Goal: Transaction & Acquisition: Purchase product/service

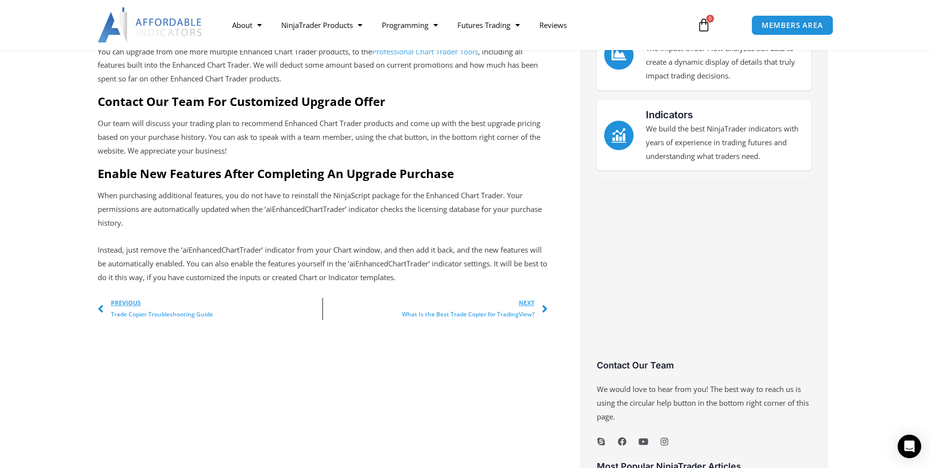
scroll to position [442, 0]
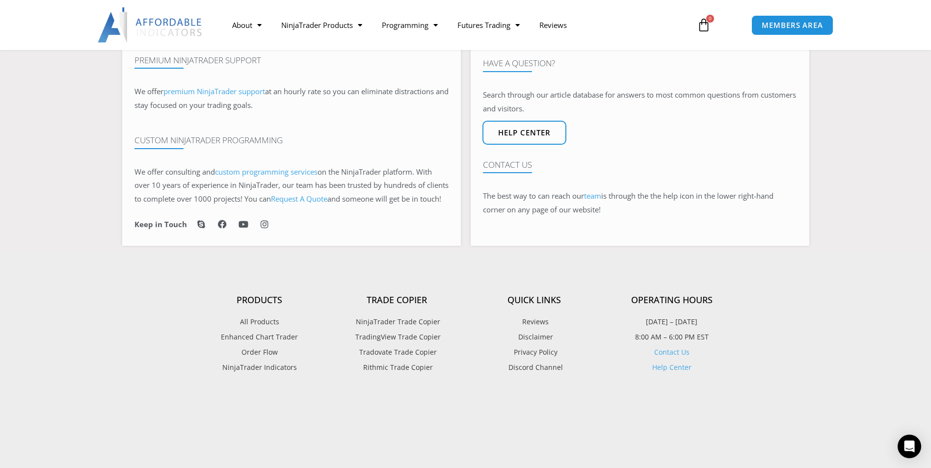
scroll to position [638, 0]
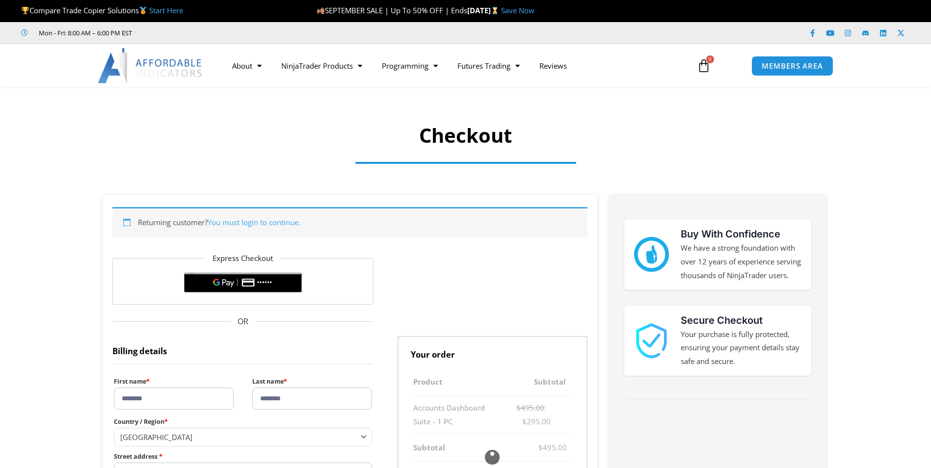
select select "**"
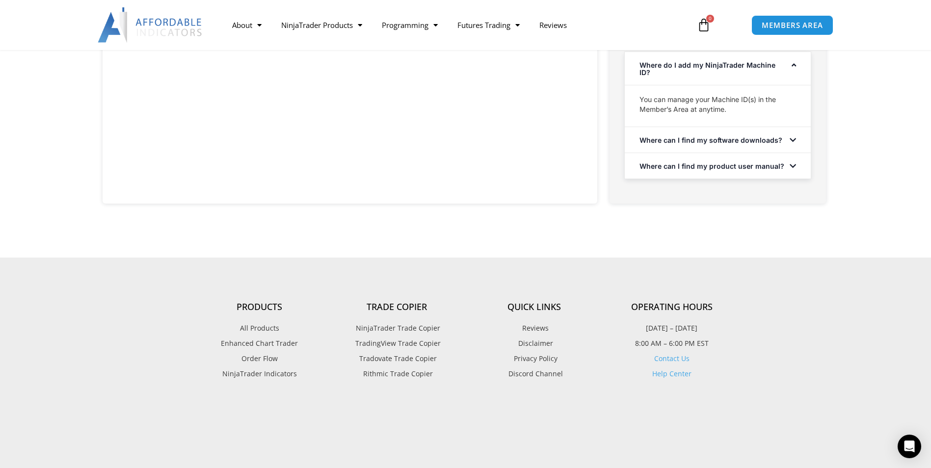
scroll to position [638, 0]
